Goal: Task Accomplishment & Management: Manage account settings

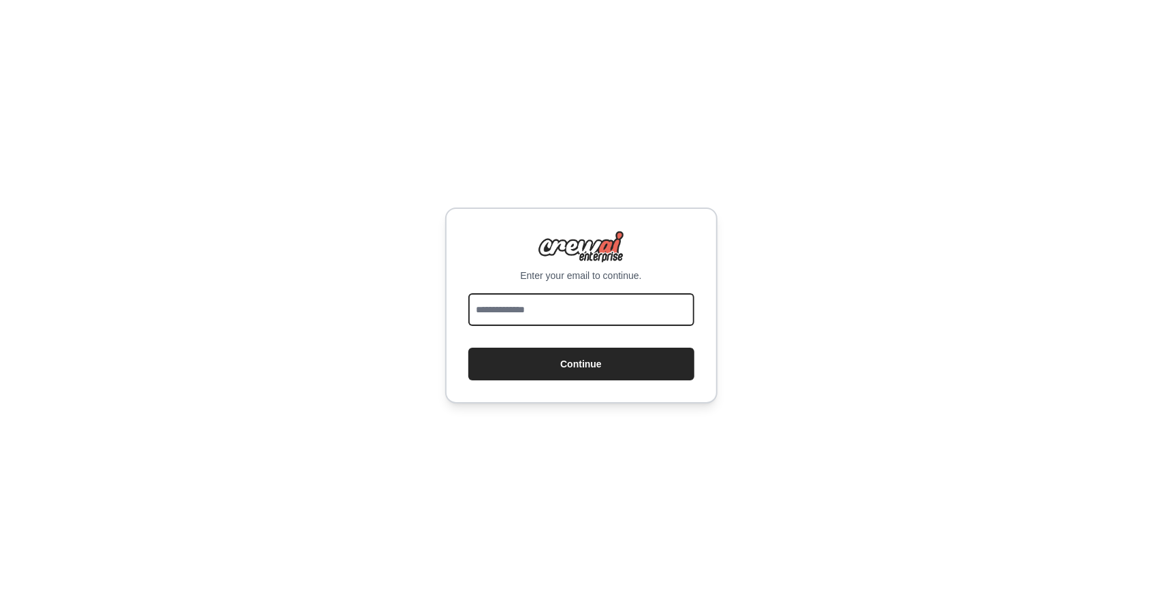
click at [505, 310] on input "email" at bounding box center [581, 309] width 226 height 33
type input "**********"
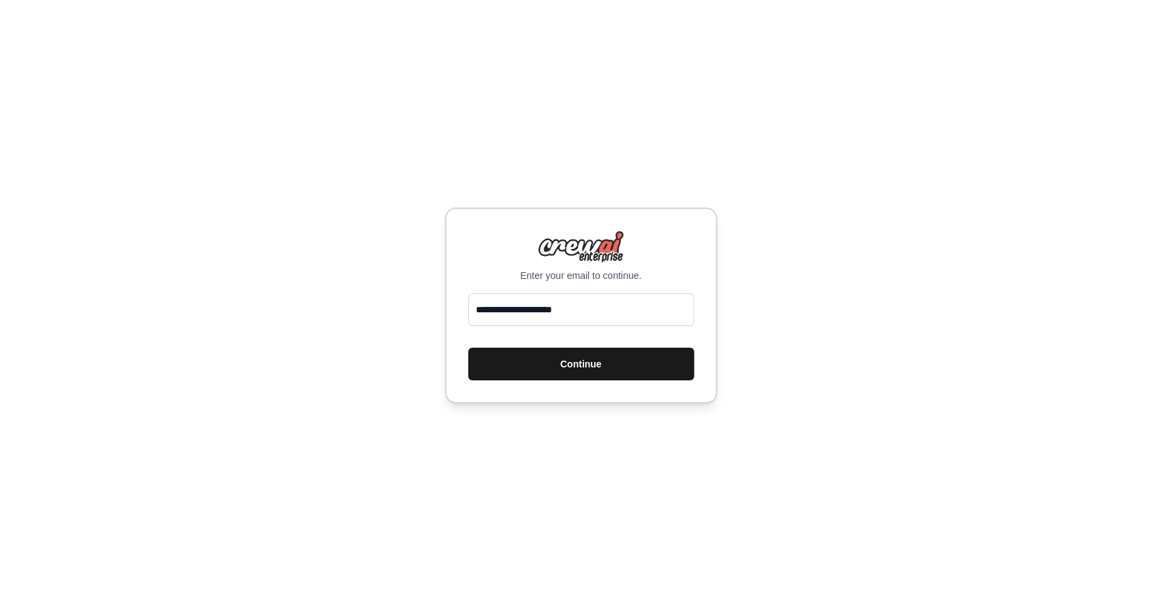
click at [537, 369] on button "Continue" at bounding box center [581, 364] width 226 height 33
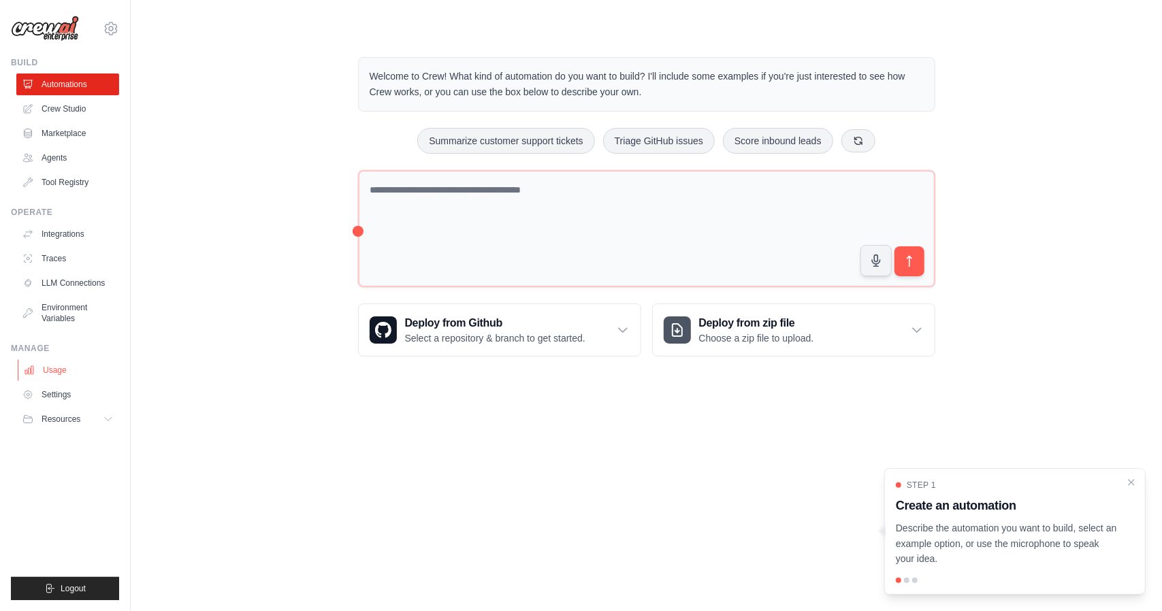
click at [52, 372] on link "Usage" at bounding box center [69, 370] width 103 height 22
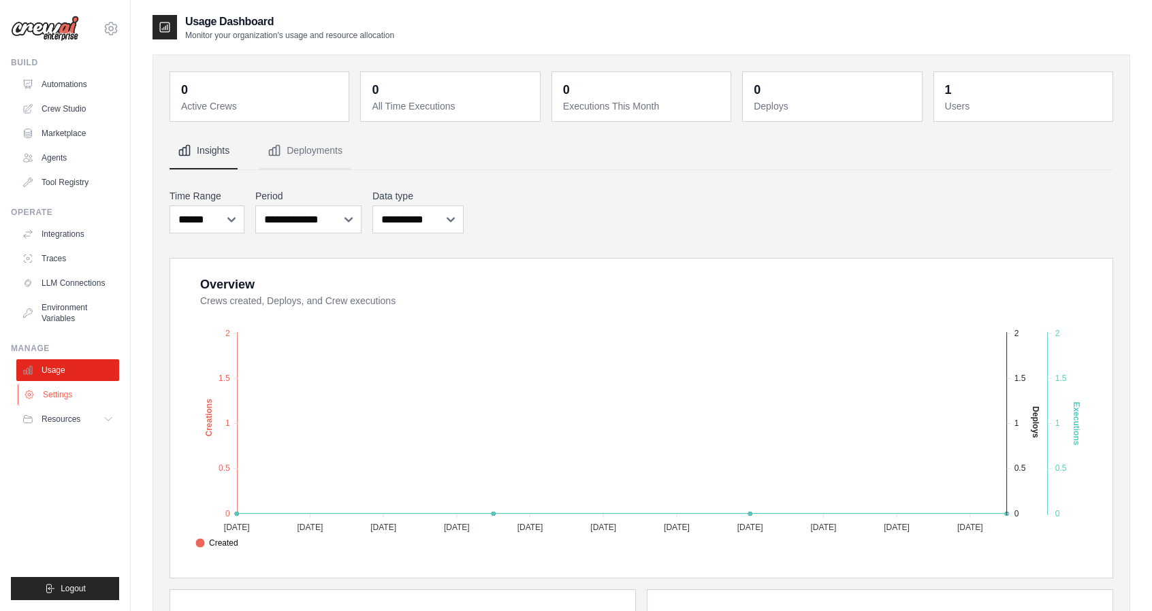
click at [59, 394] on link "Settings" at bounding box center [69, 395] width 103 height 22
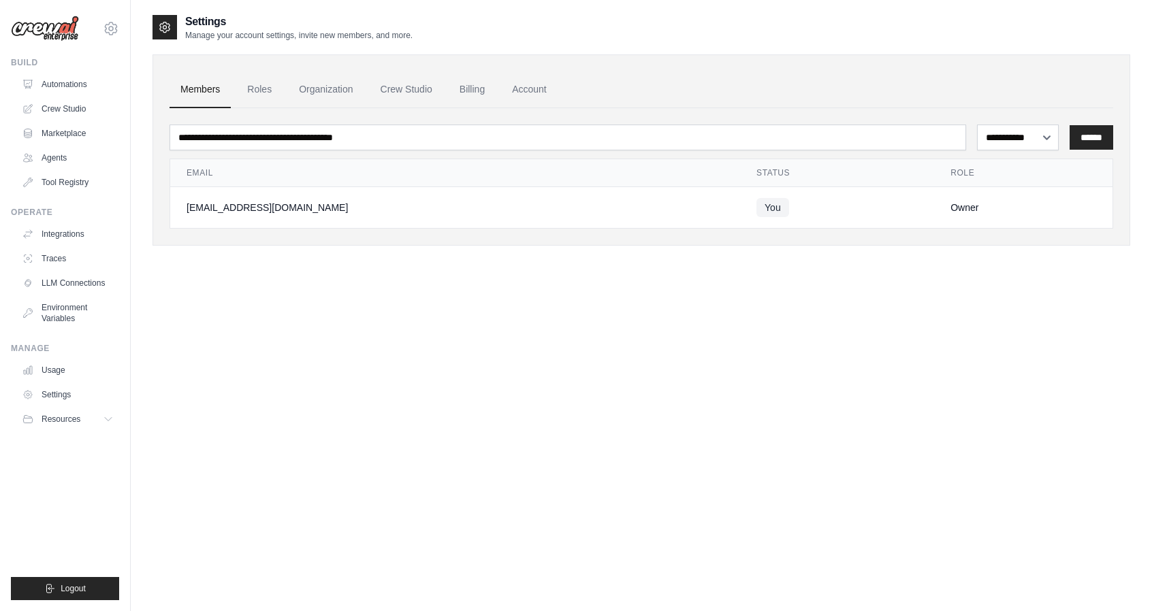
click at [166, 29] on icon at bounding box center [165, 27] width 14 height 14
click at [109, 31] on icon at bounding box center [111, 28] width 16 height 16
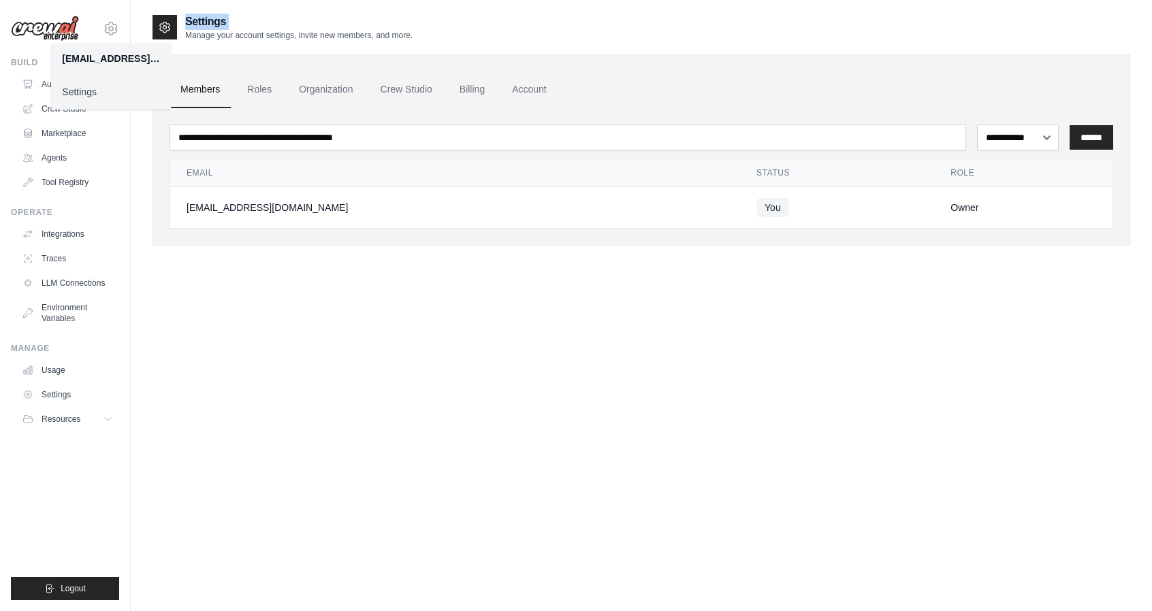
click at [81, 99] on link "Settings" at bounding box center [111, 92] width 120 height 25
click at [463, 91] on link "Billing" at bounding box center [472, 89] width 47 height 37
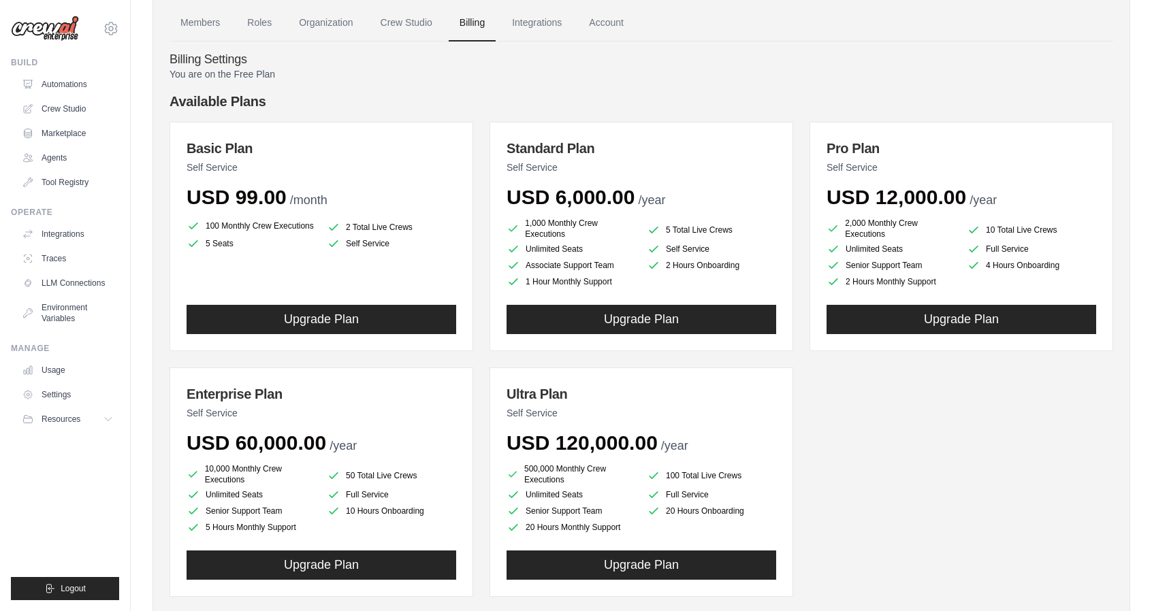
scroll to position [64, 0]
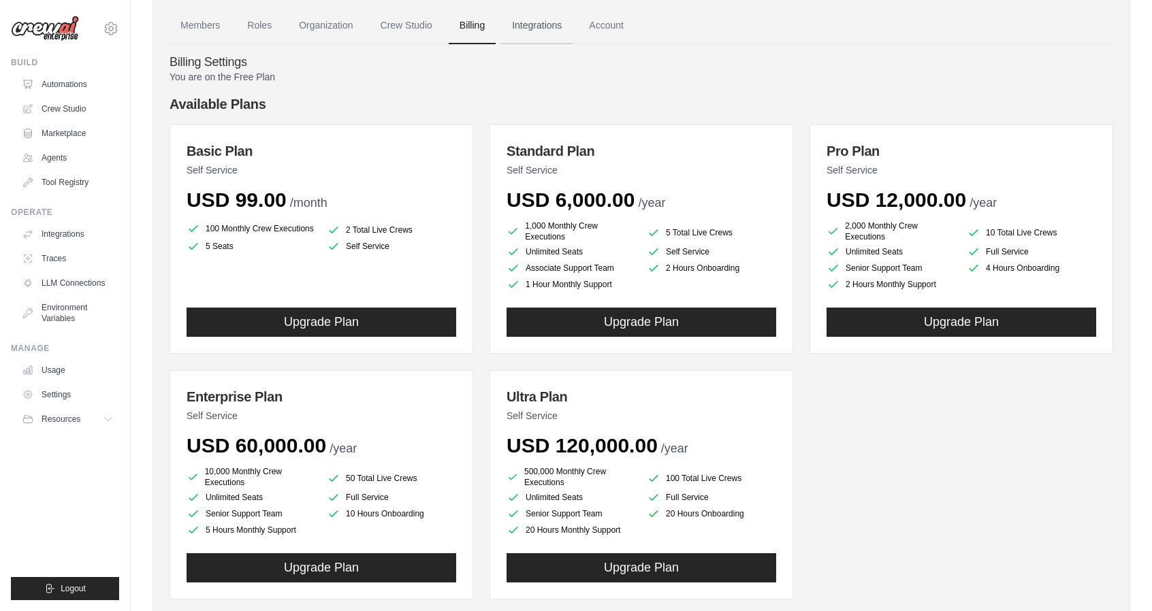
click at [551, 21] on link "Integrations" at bounding box center [536, 25] width 71 height 37
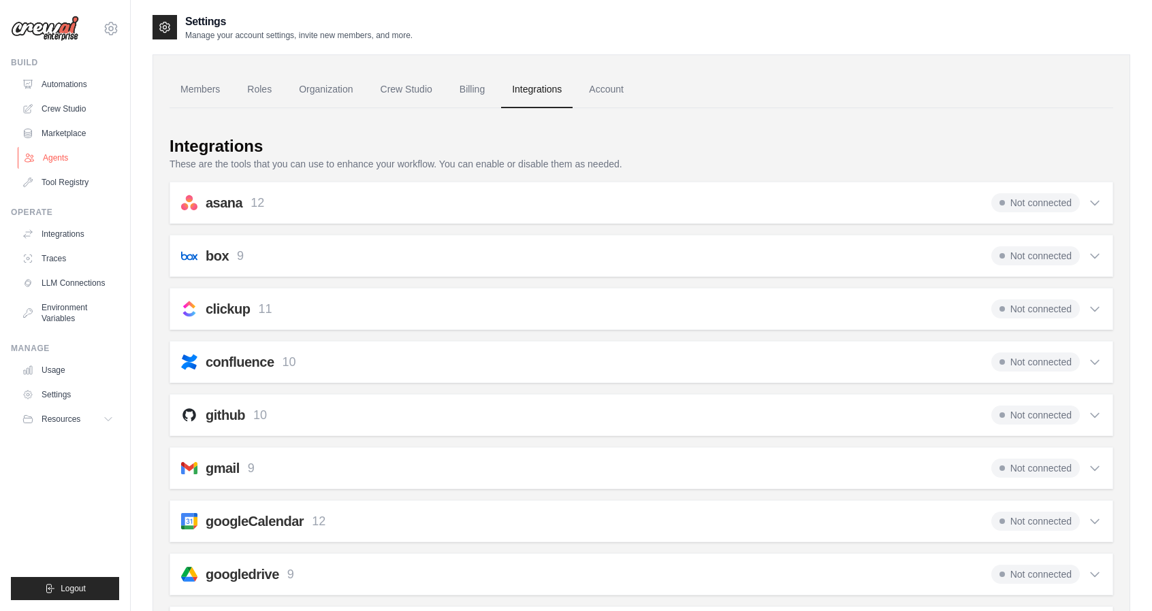
click at [52, 154] on link "Agents" at bounding box center [69, 158] width 103 height 22
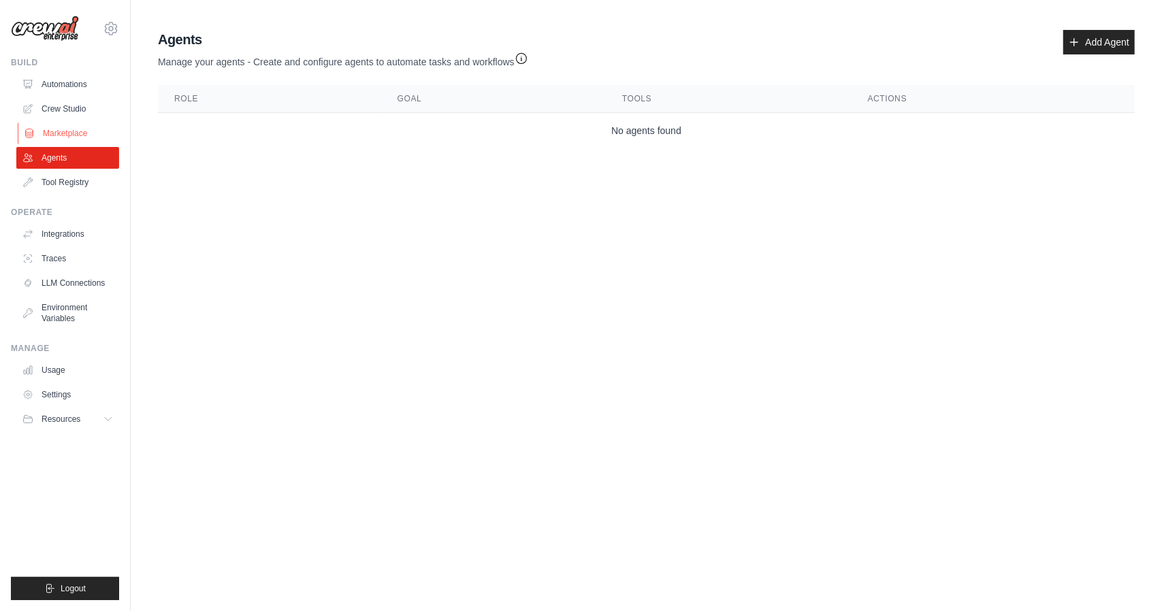
click at [69, 127] on link "Marketplace" at bounding box center [69, 134] width 103 height 22
